Goal: Transaction & Acquisition: Register for event/course

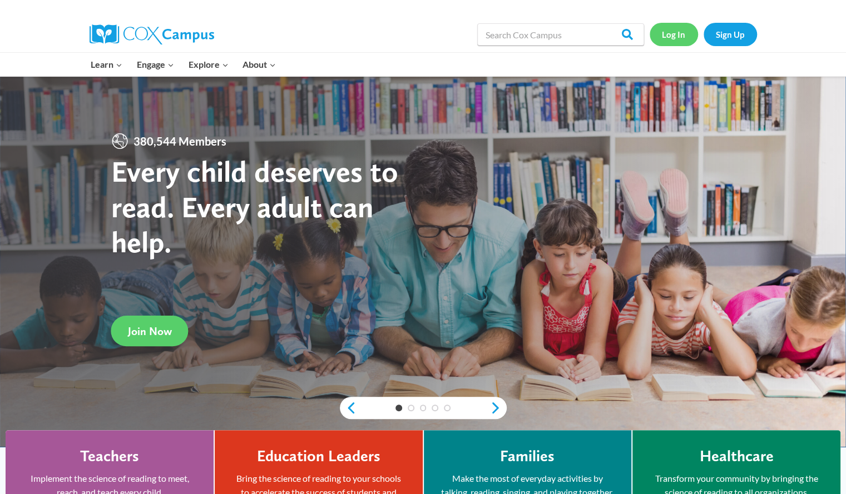
click at [670, 31] on link "Log In" at bounding box center [673, 34] width 48 height 23
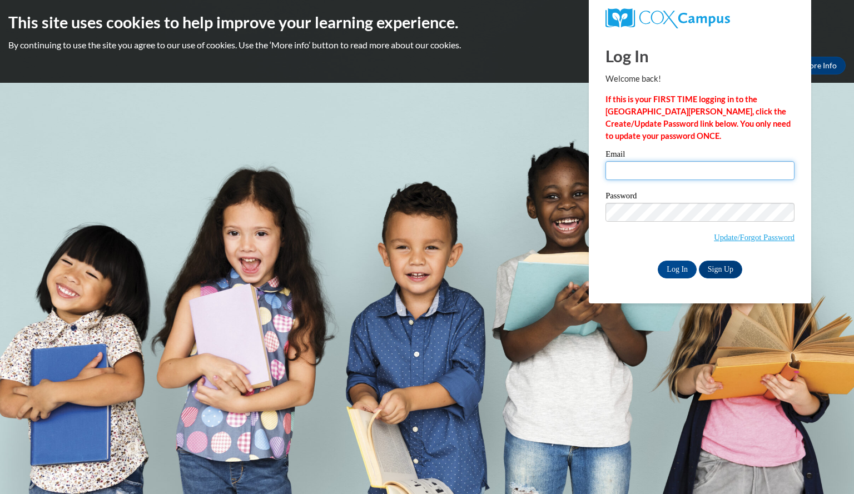
click at [626, 173] on input "Email" at bounding box center [699, 170] width 189 height 19
type input "[EMAIL_ADDRESS][DOMAIN_NAME]"
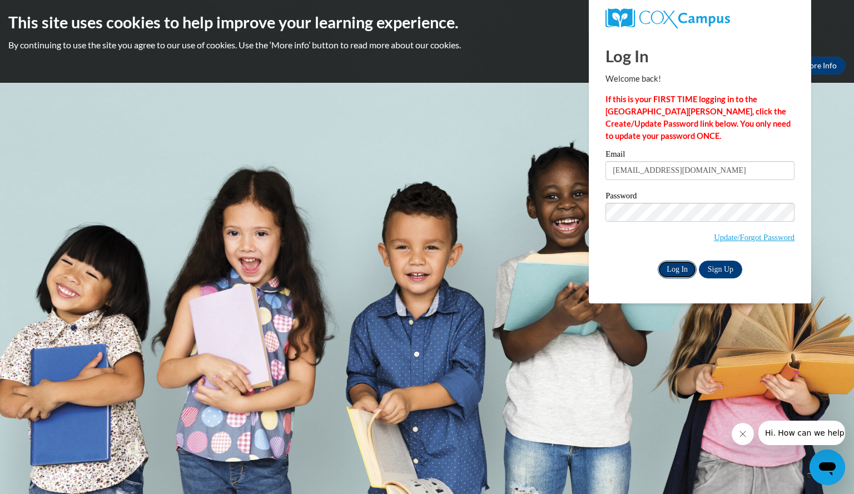
click at [676, 267] on input "Log In" at bounding box center [677, 270] width 39 height 18
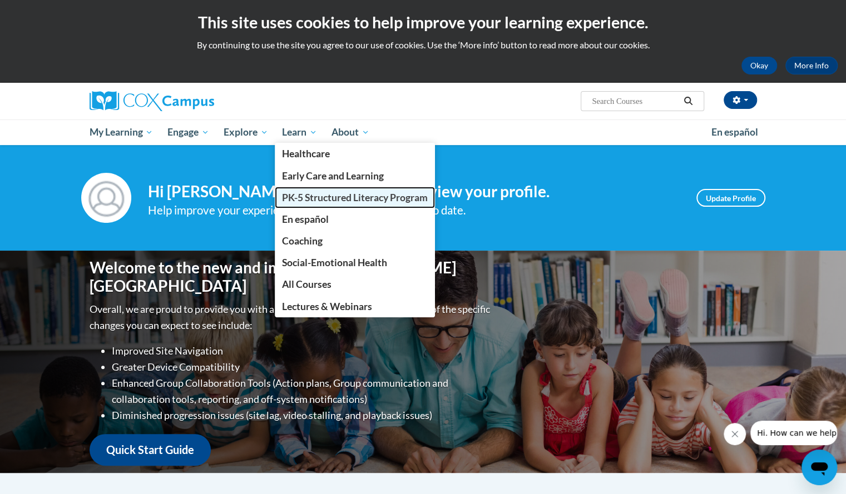
click at [327, 192] on span "PK-5 Structured Literacy Program" at bounding box center [355, 198] width 146 height 12
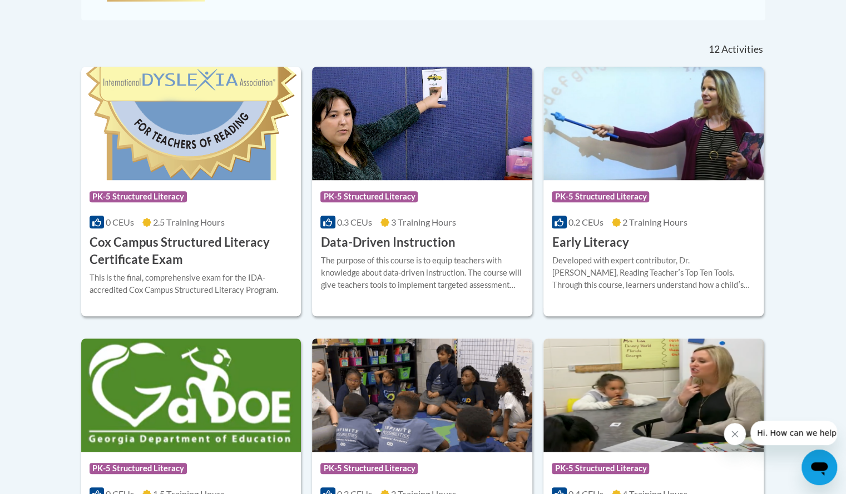
scroll to position [441, 0]
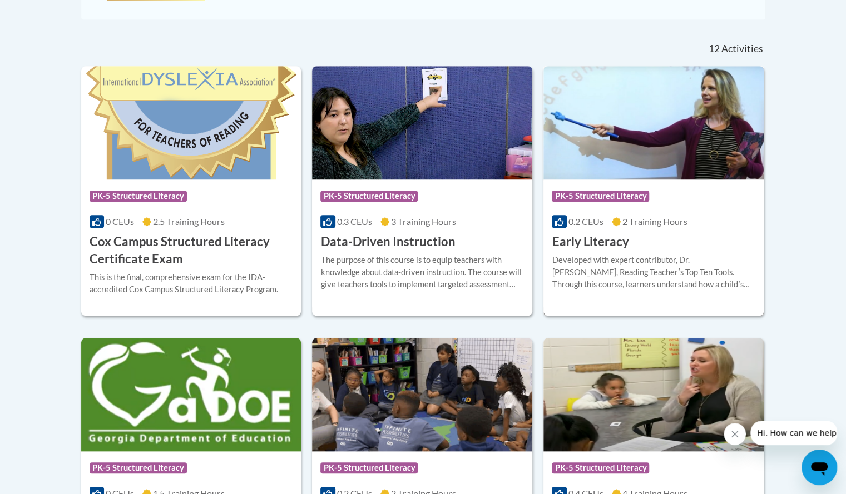
click at [580, 248] on h3 "Early Literacy" at bounding box center [589, 241] width 77 height 17
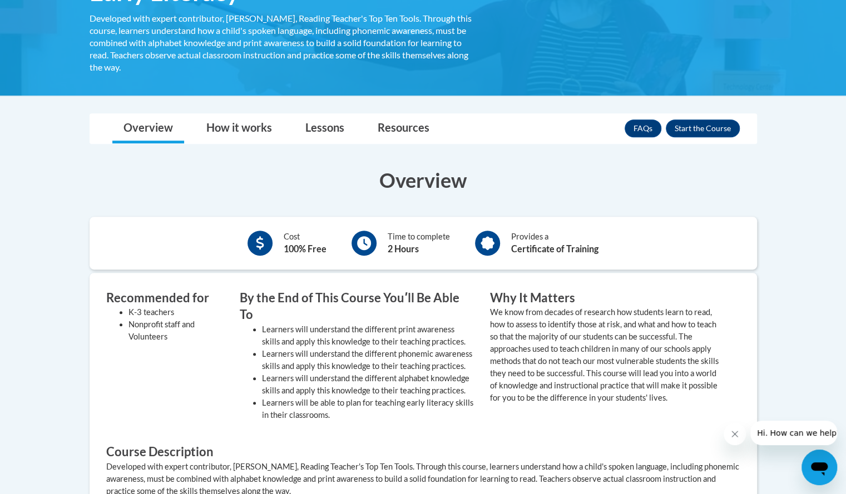
scroll to position [216, 0]
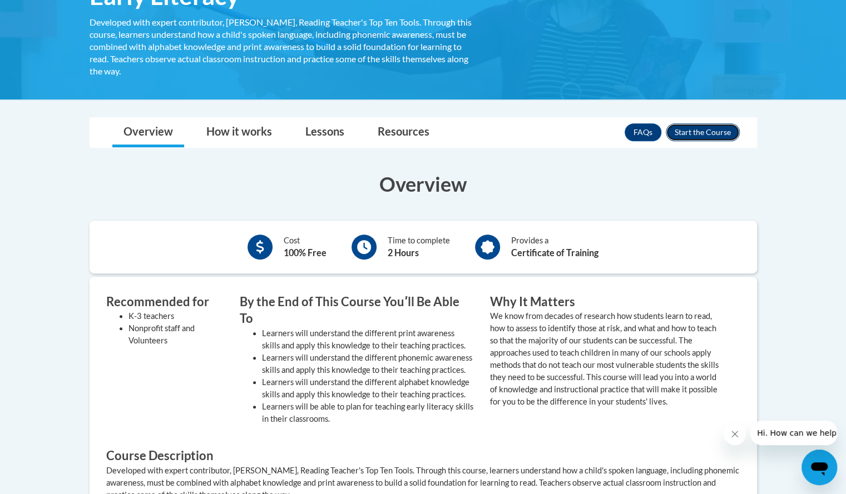
click at [700, 131] on button "Enroll" at bounding box center [702, 132] width 74 height 18
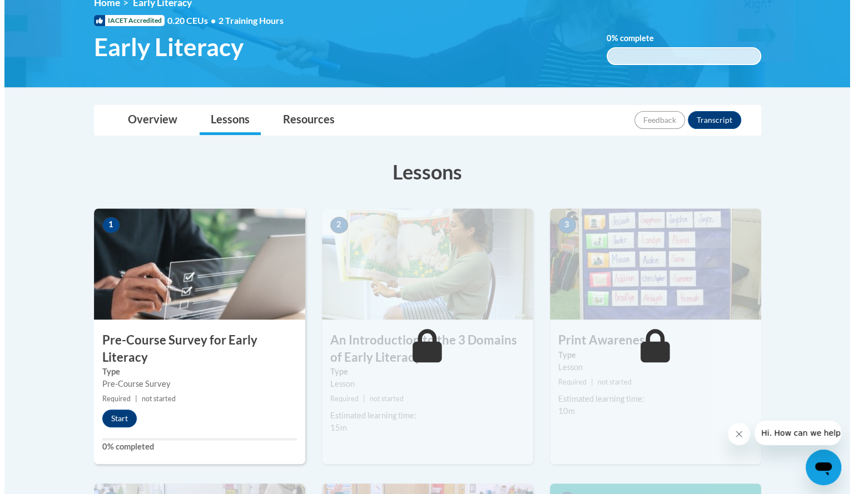
scroll to position [176, 0]
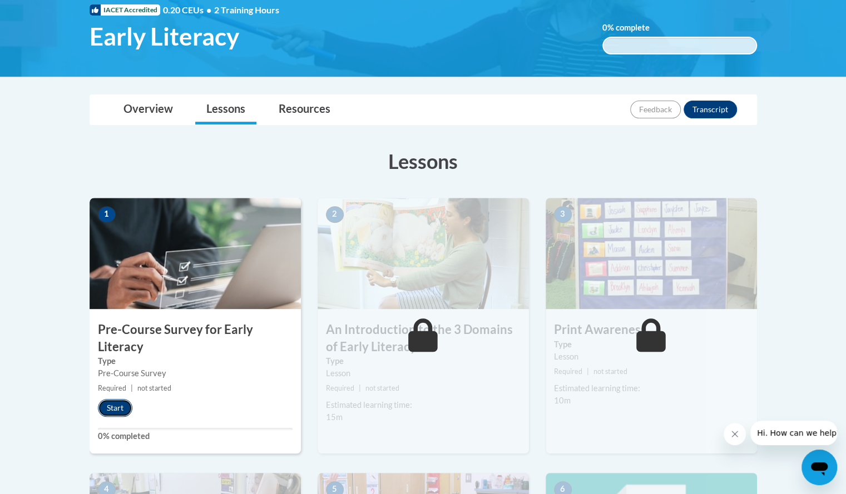
click at [117, 414] on button "Start" at bounding box center [115, 408] width 34 height 18
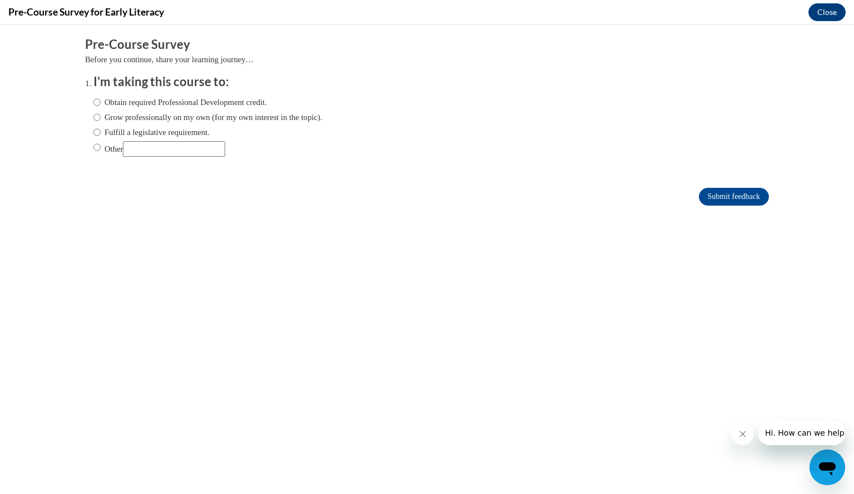
scroll to position [0, 0]
click at [93, 100] on input "Obtain required Professional Development credit." at bounding box center [96, 102] width 7 height 12
radio input "true"
click at [699, 188] on input "Submit feedback" at bounding box center [734, 197] width 70 height 18
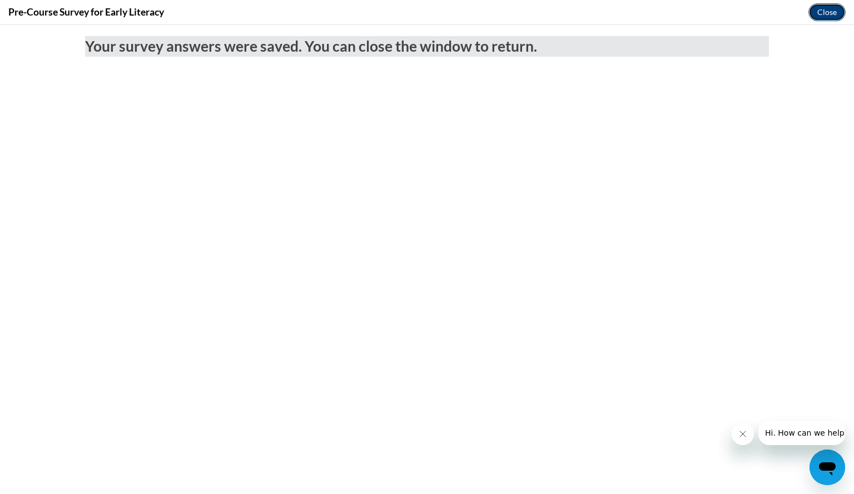
click at [838, 9] on button "Close" at bounding box center [826, 12] width 37 height 18
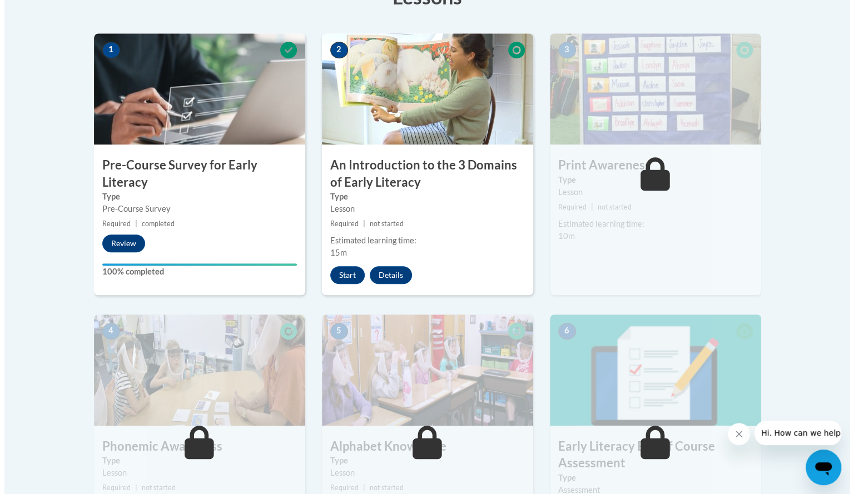
scroll to position [341, 0]
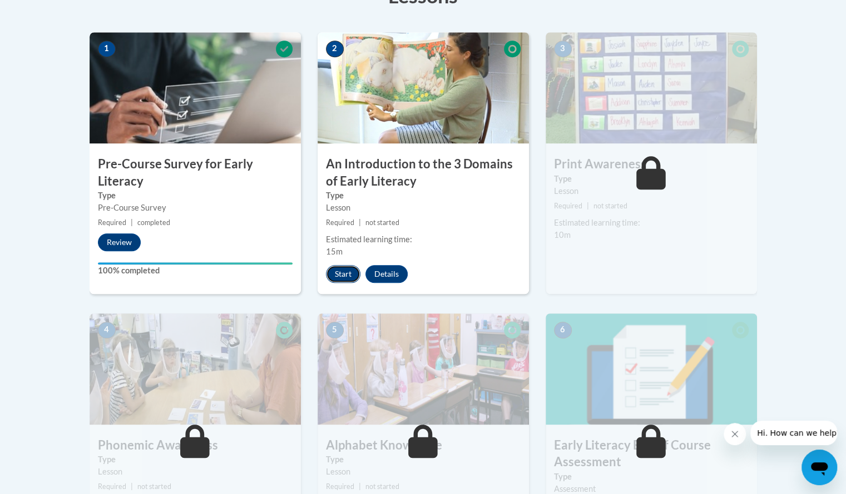
click at [341, 265] on button "Start" at bounding box center [343, 274] width 34 height 18
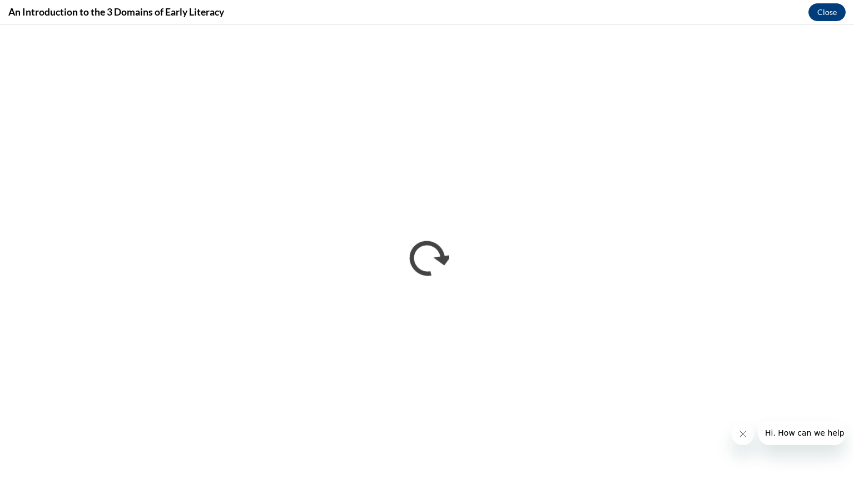
scroll to position [0, 0]
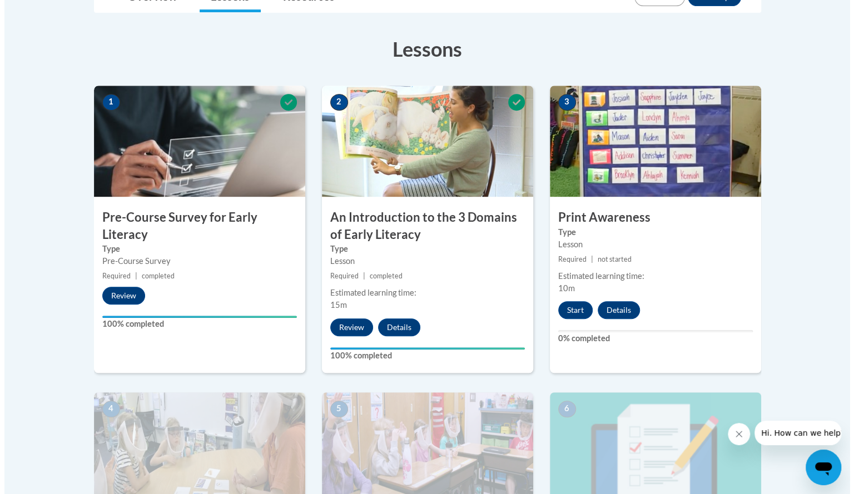
scroll to position [306, 0]
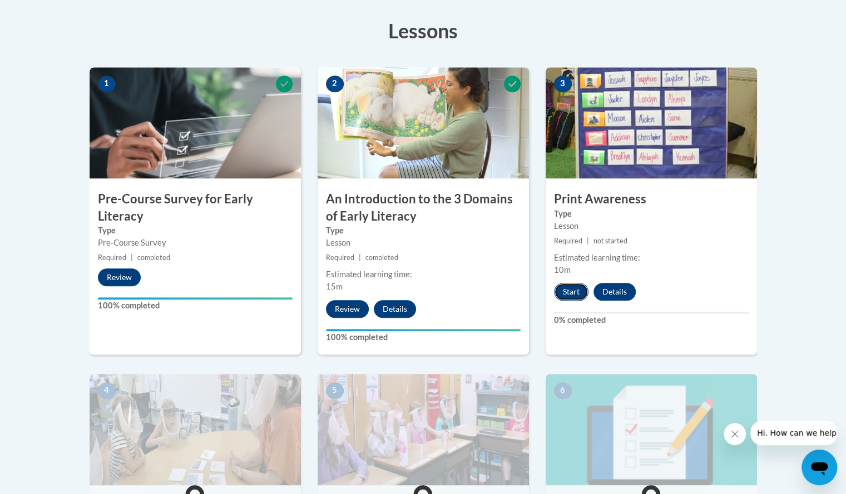
click at [576, 289] on button "Start" at bounding box center [571, 292] width 34 height 18
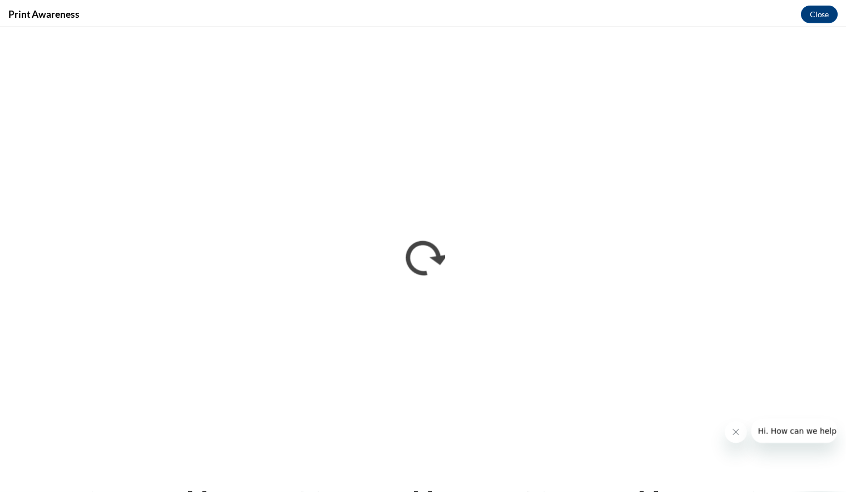
scroll to position [0, 0]
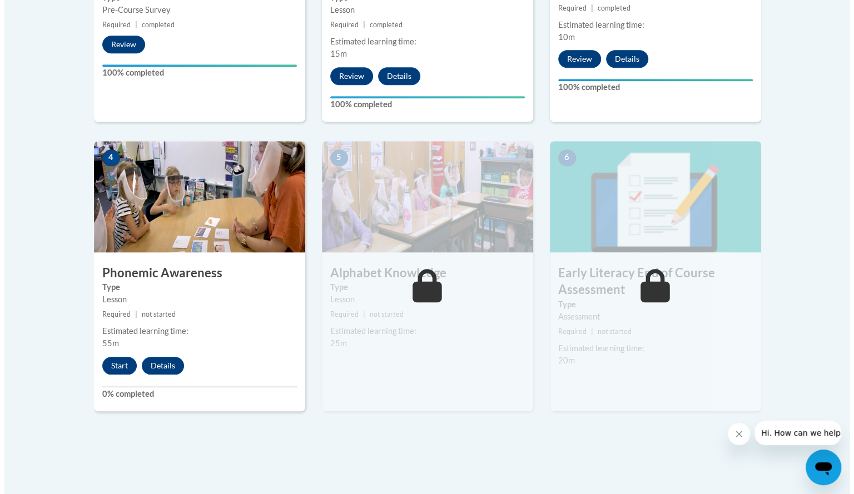
scroll to position [531, 0]
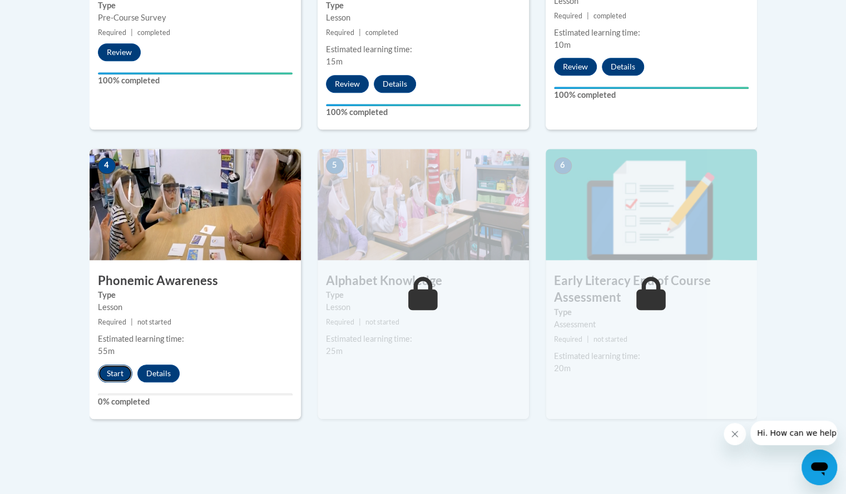
click at [112, 373] on button "Start" at bounding box center [115, 374] width 34 height 18
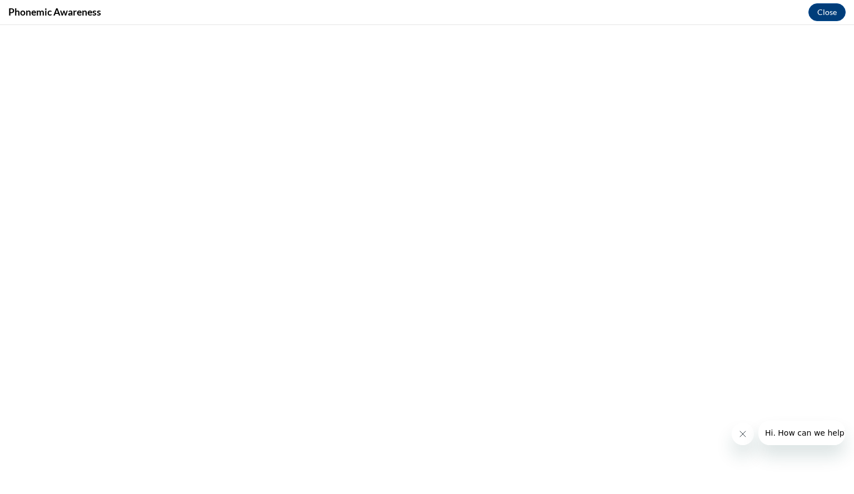
click at [738, 435] on icon "Close message from company" at bounding box center [742, 434] width 9 height 9
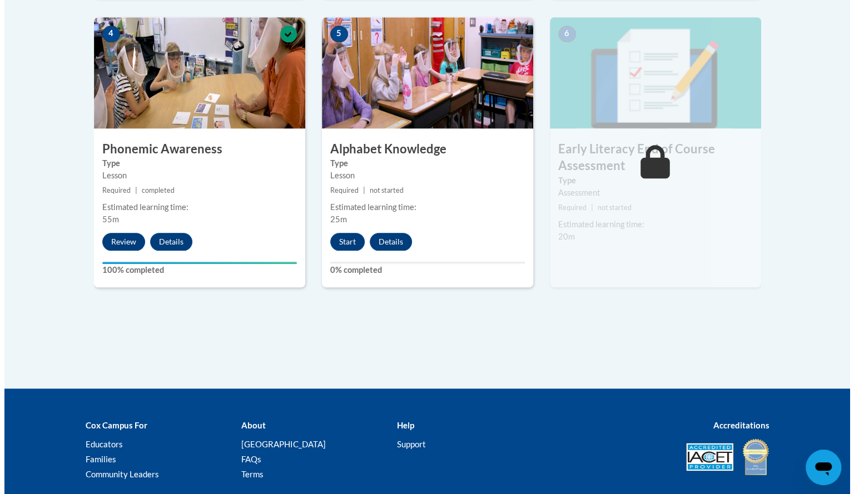
scroll to position [665, 0]
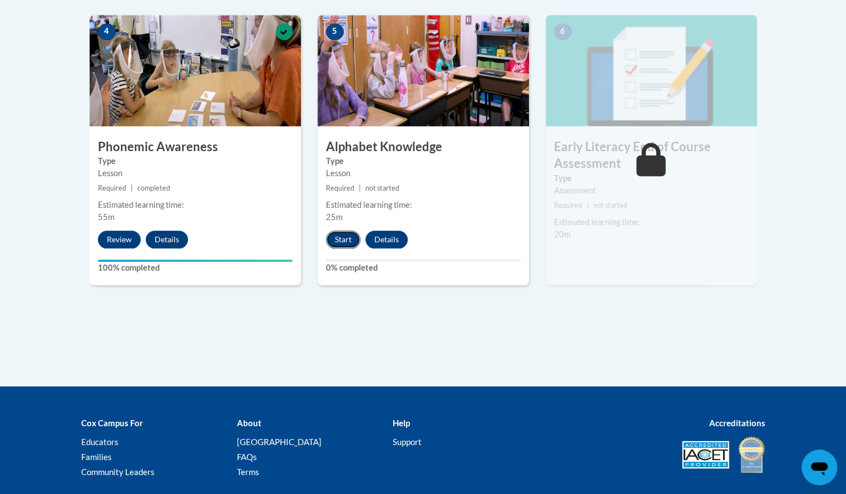
click at [342, 234] on button "Start" at bounding box center [343, 240] width 34 height 18
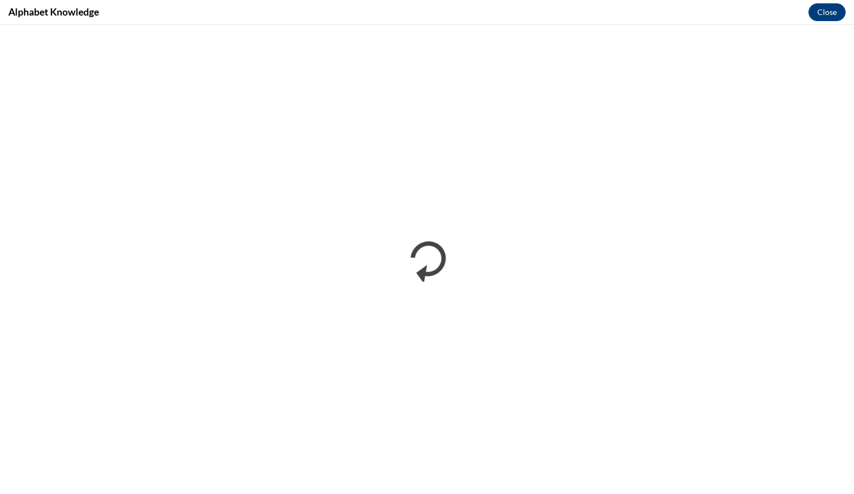
scroll to position [0, 0]
